Goal: Use online tool/utility

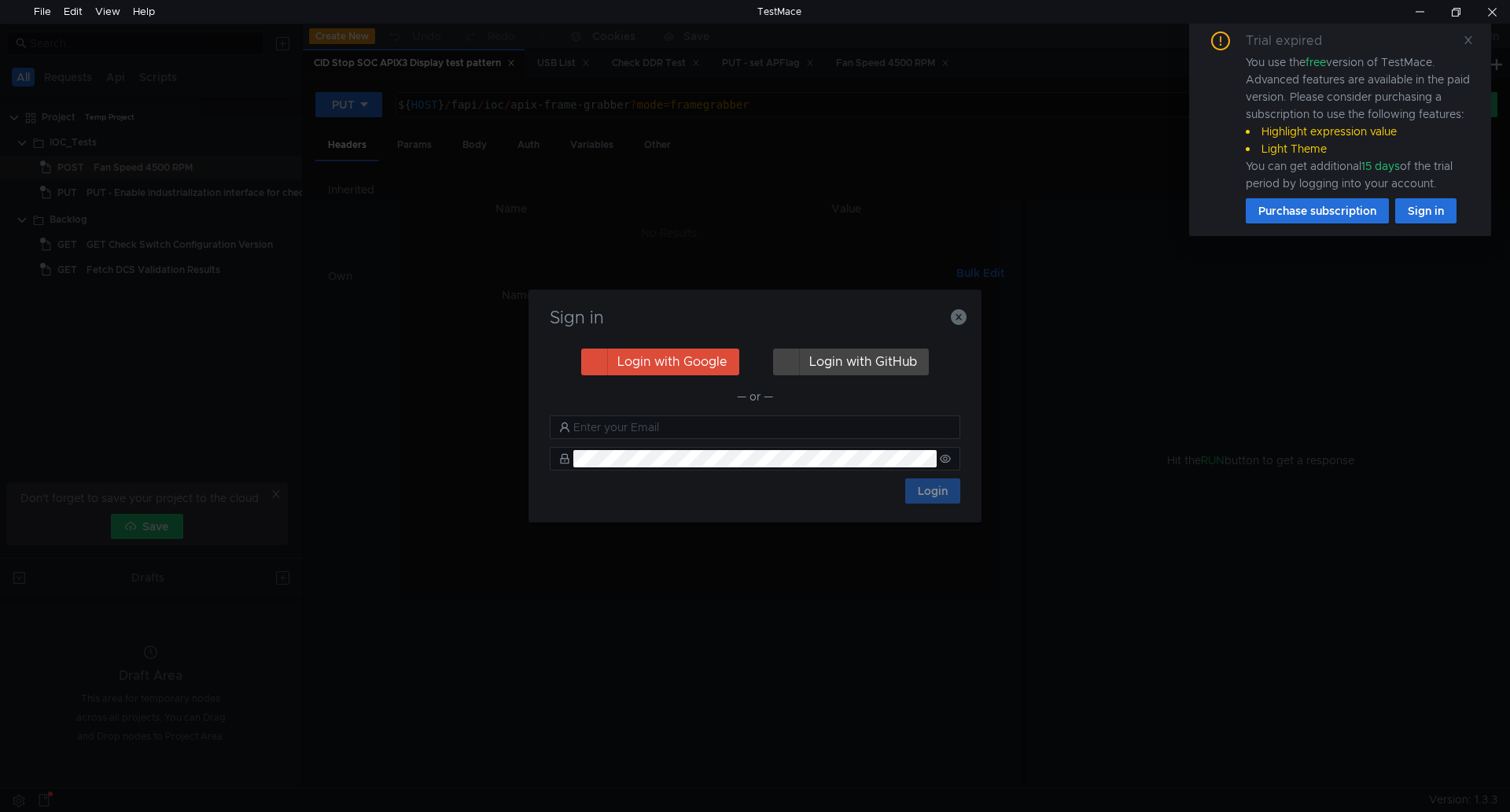
click at [944, 314] on h3 "Sign in" at bounding box center [755, 318] width 415 height 19
click at [958, 314] on icon "button" at bounding box center [959, 317] width 16 height 16
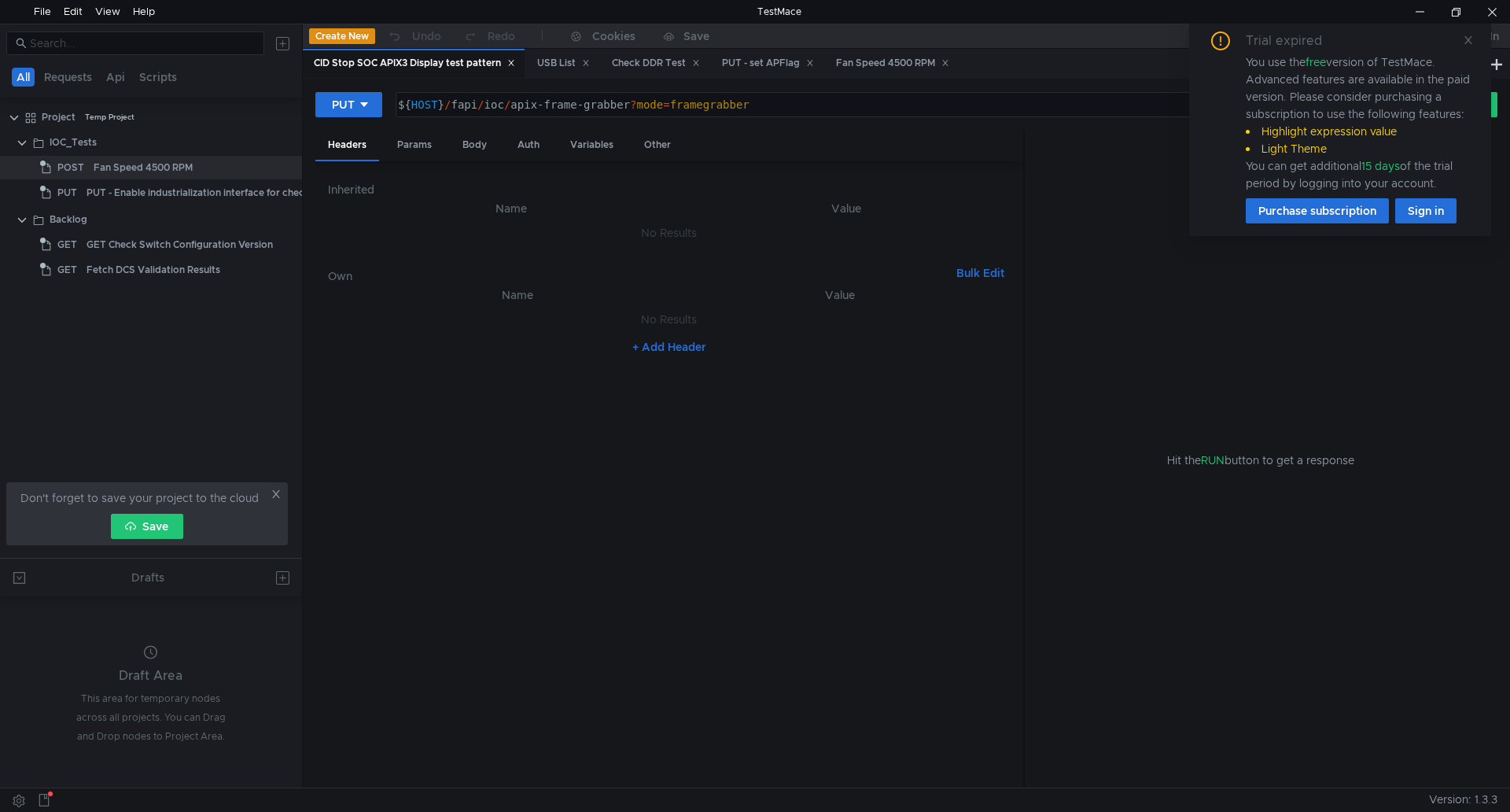
click at [1463, 36] on div "Trial expired You use the free version of TestMace. Advanced features are avail…" at bounding box center [1341, 127] width 265 height 192
click at [1461, 43] on div "Trial expired You use the free version of TestMace. Advanced features are avail…" at bounding box center [1341, 127] width 265 height 192
click at [1466, 39] on icon at bounding box center [1468, 41] width 11 height 11
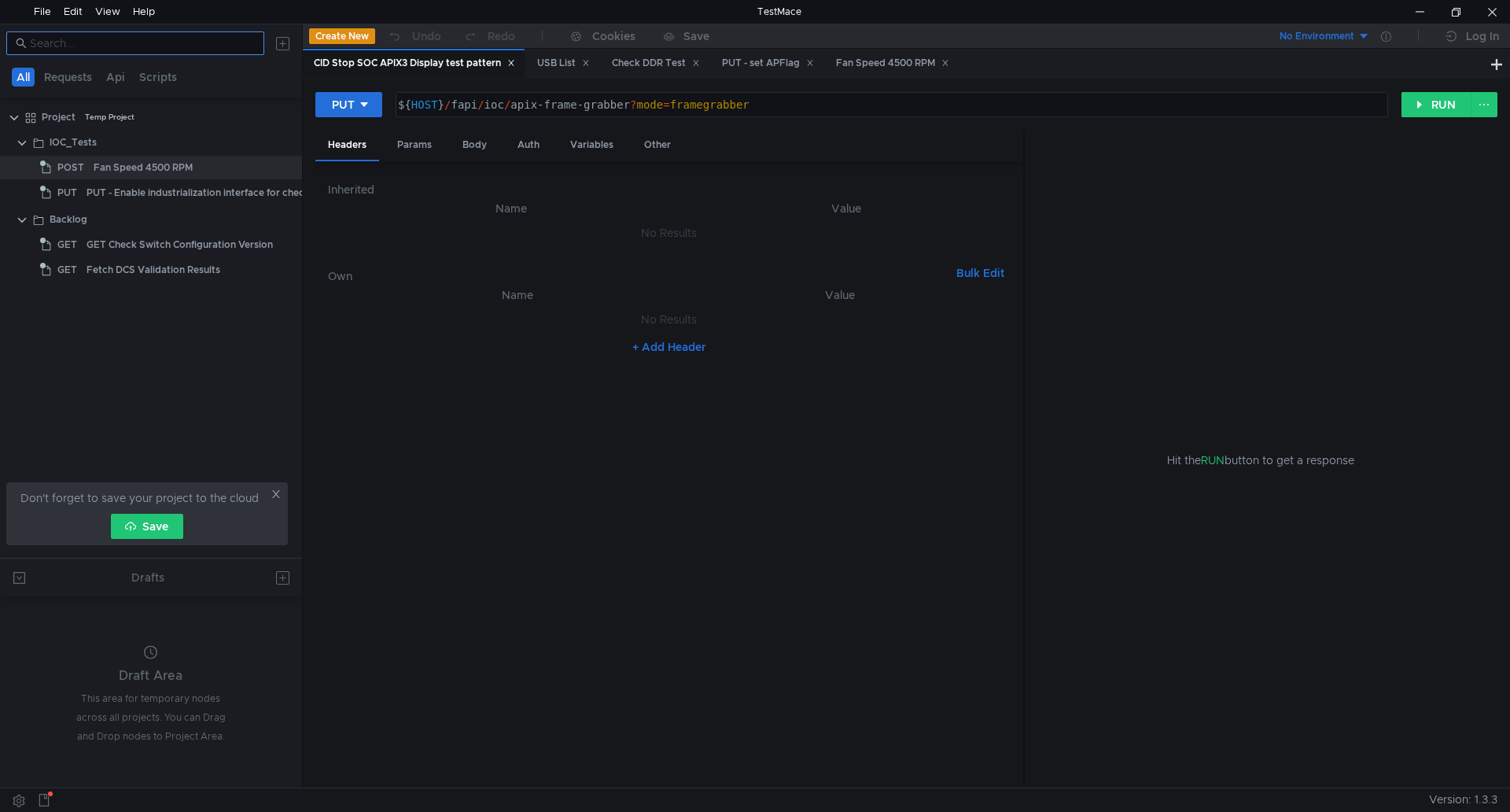
click at [145, 44] on input at bounding box center [143, 43] width 225 height 17
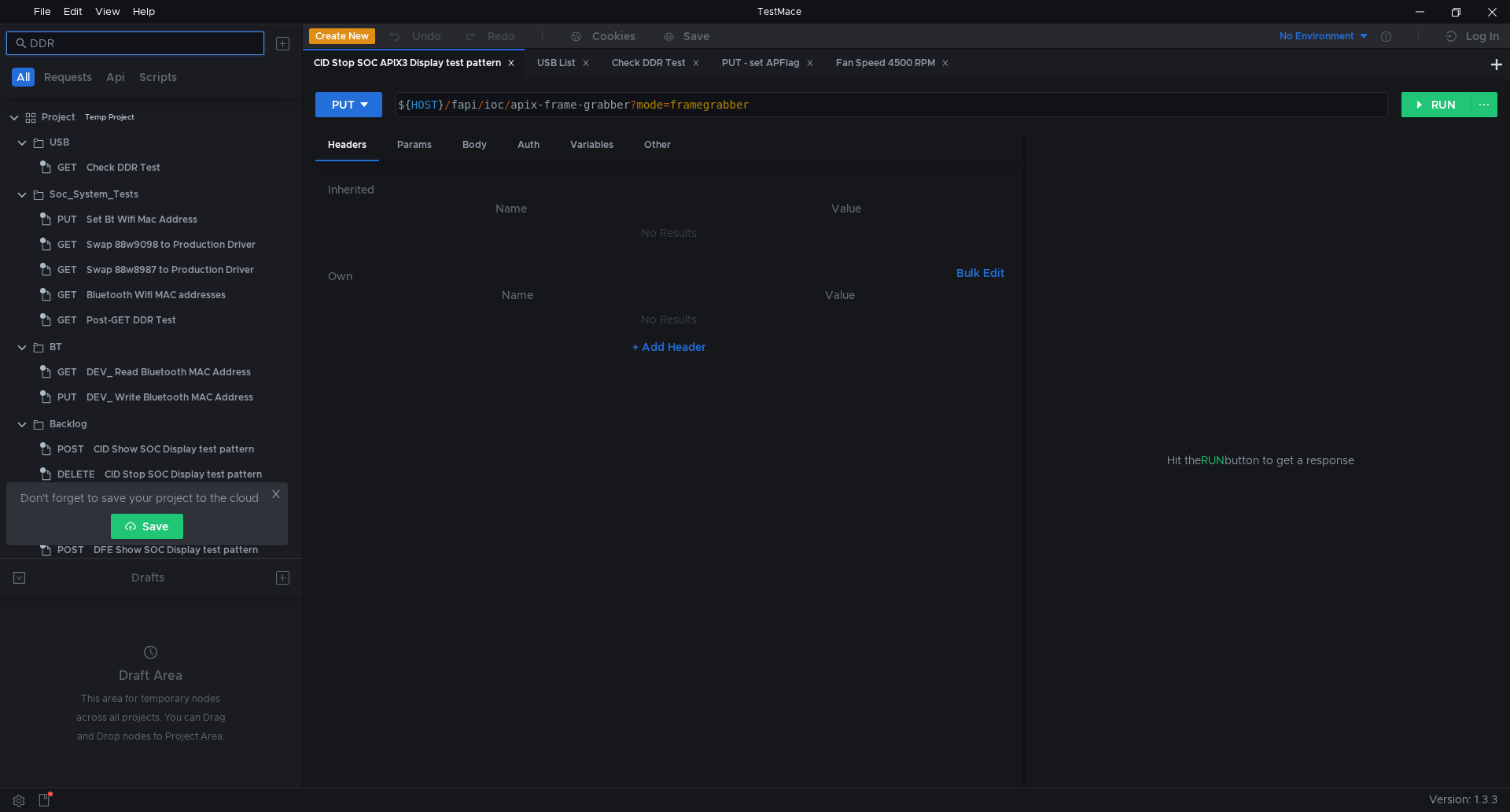
type input "DDR"
click at [222, 162] on div "Check DDR Test" at bounding box center [172, 167] width 171 height 24
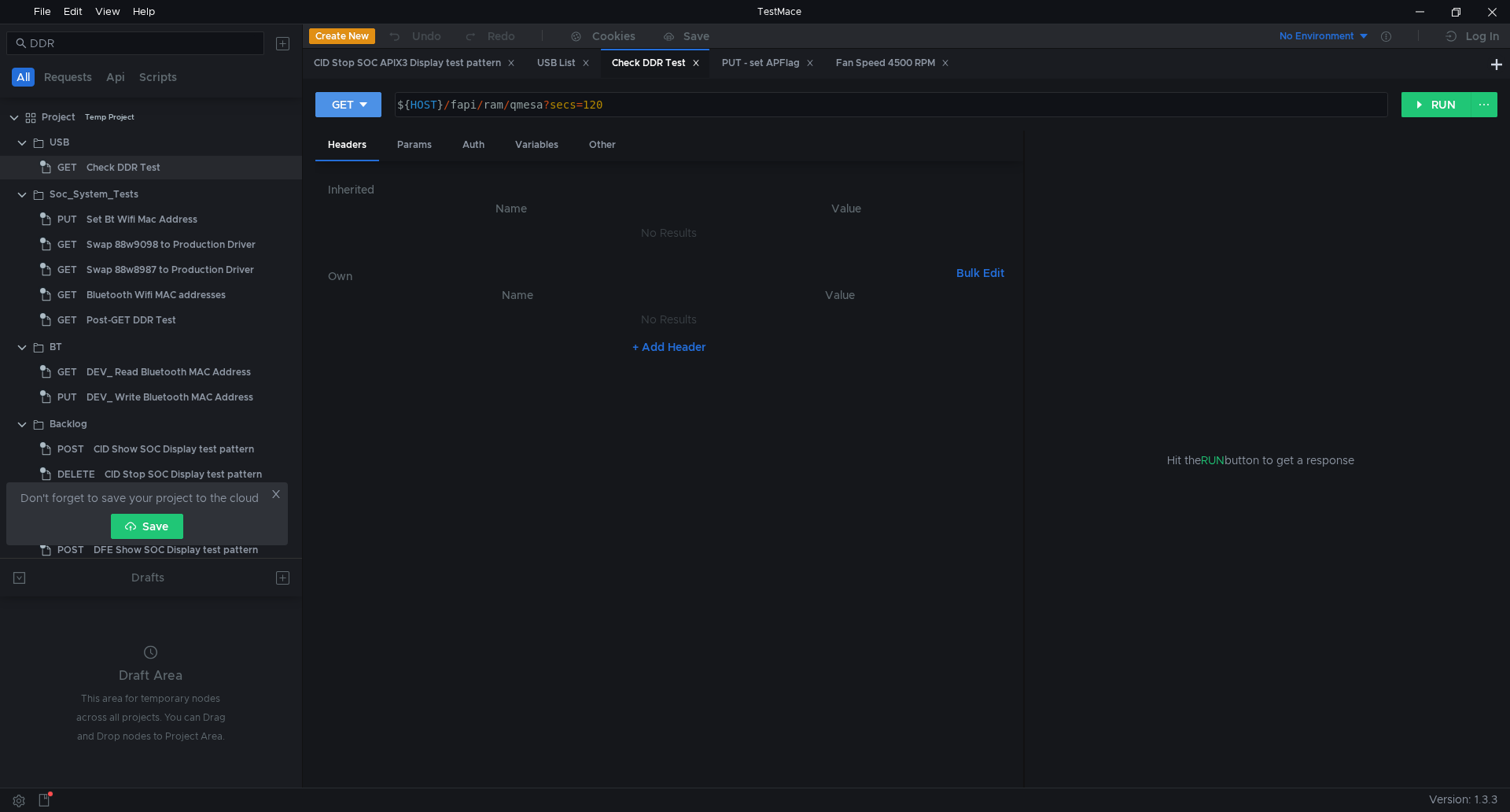
click at [359, 105] on icon at bounding box center [364, 105] width 11 height 11
click at [366, 157] on li "POST" at bounding box center [350, 163] width 68 height 26
click at [1420, 105] on button "RUN" at bounding box center [1437, 104] width 70 height 26
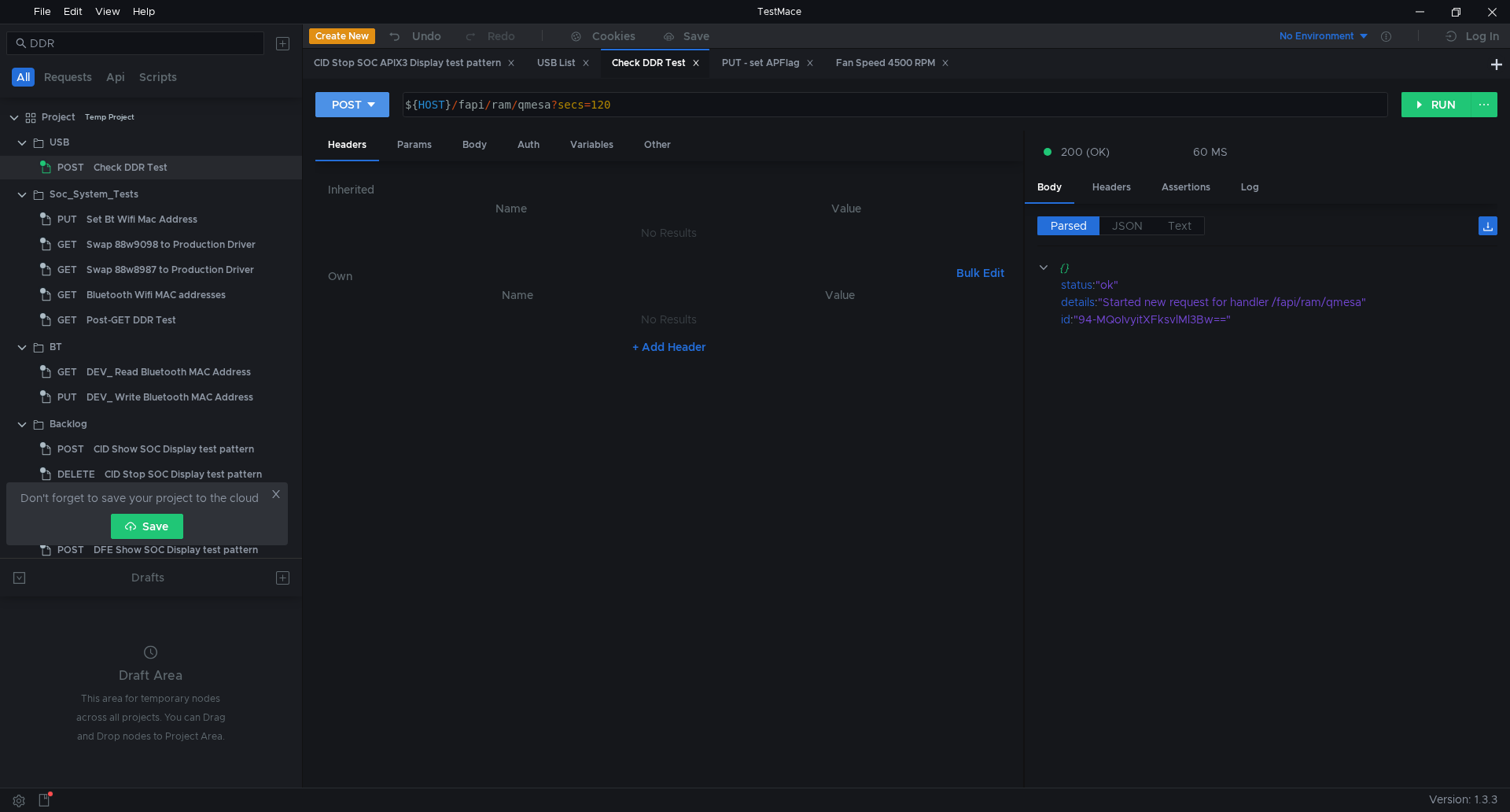
click at [375, 113] on div at bounding box center [372, 104] width 11 height 17
click at [360, 130] on li "GET" at bounding box center [353, 137] width 74 height 26
click at [1450, 100] on button "RUN" at bounding box center [1437, 104] width 70 height 26
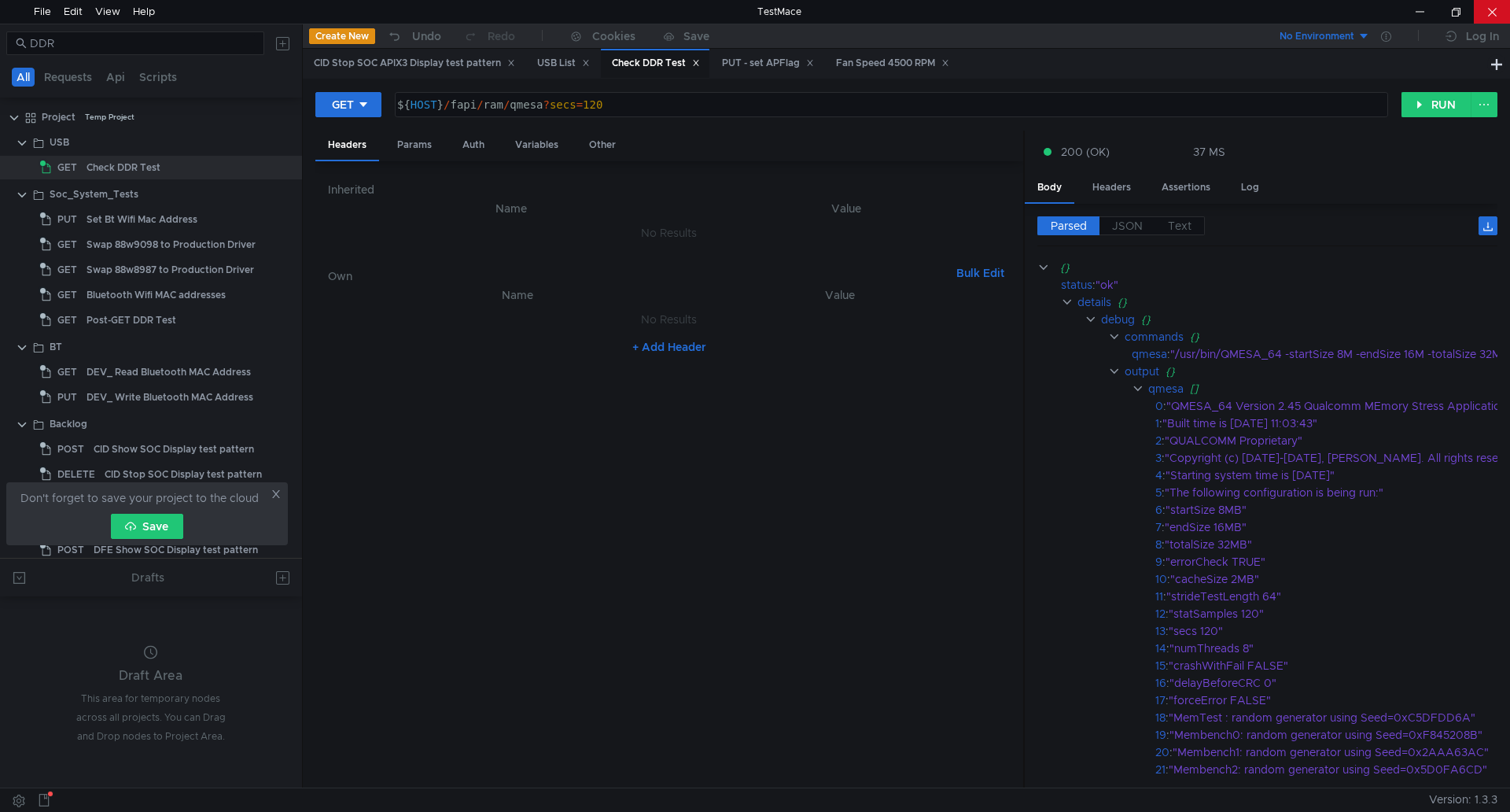
click at [1484, 20] on div at bounding box center [1492, 11] width 36 height 24
